Goal: Information Seeking & Learning: Find specific page/section

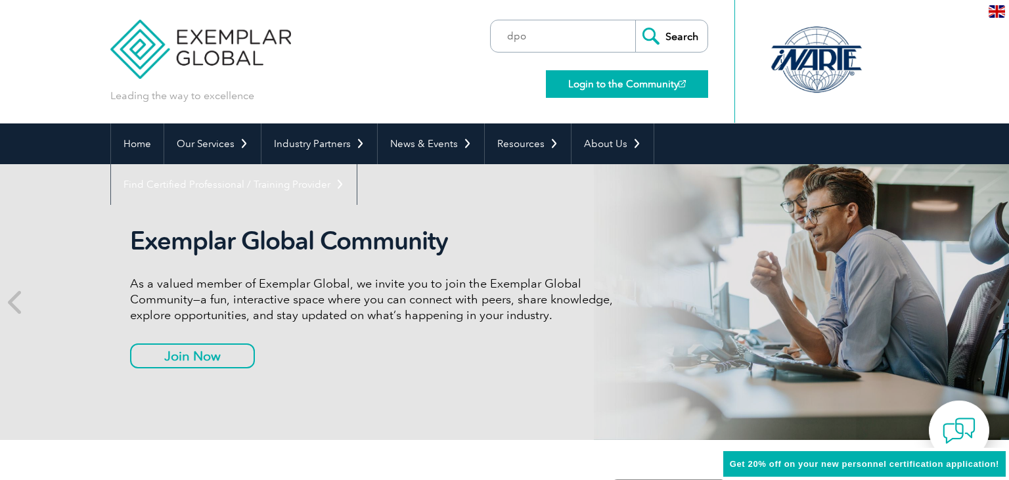
type input "dpo"
click at [635, 20] on input "Search" at bounding box center [671, 36] width 72 height 32
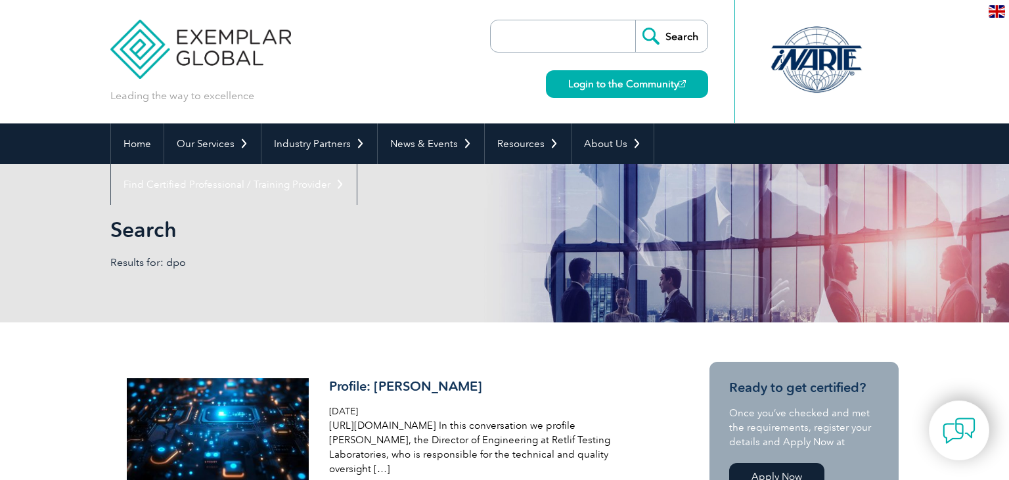
click at [553, 25] on input "search" at bounding box center [566, 36] width 138 height 32
type input "gdpr"
click at [635, 20] on input "Search" at bounding box center [671, 36] width 72 height 32
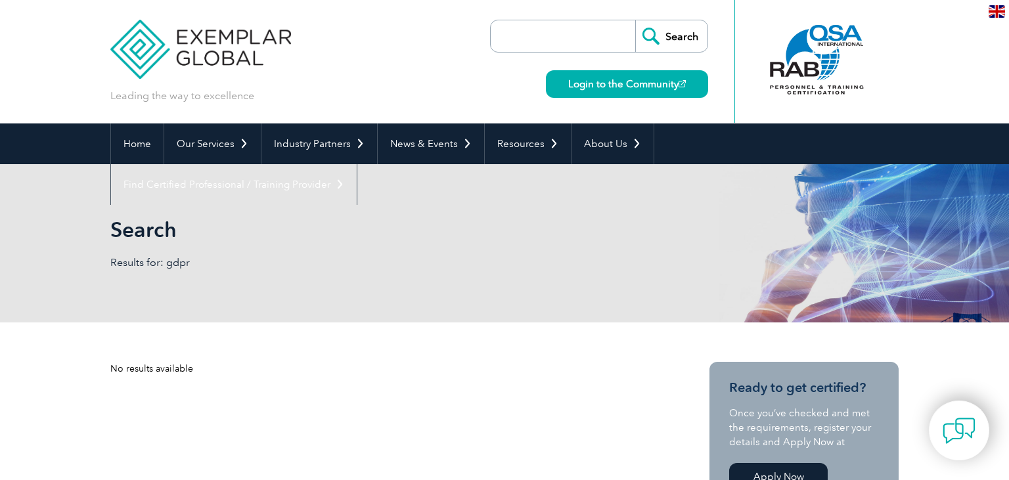
click at [216, 62] on img at bounding box center [200, 39] width 181 height 79
